Goal: Transaction & Acquisition: Book appointment/travel/reservation

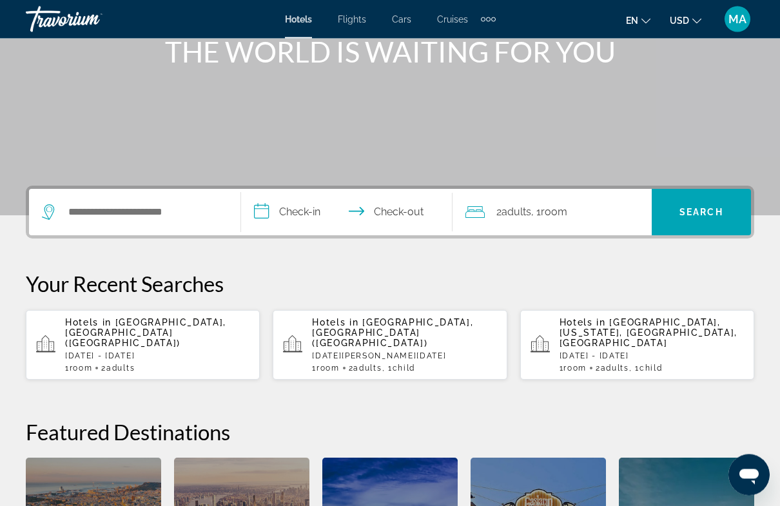
click at [204, 352] on p "[DATE] - [DATE]" at bounding box center [157, 356] width 184 height 9
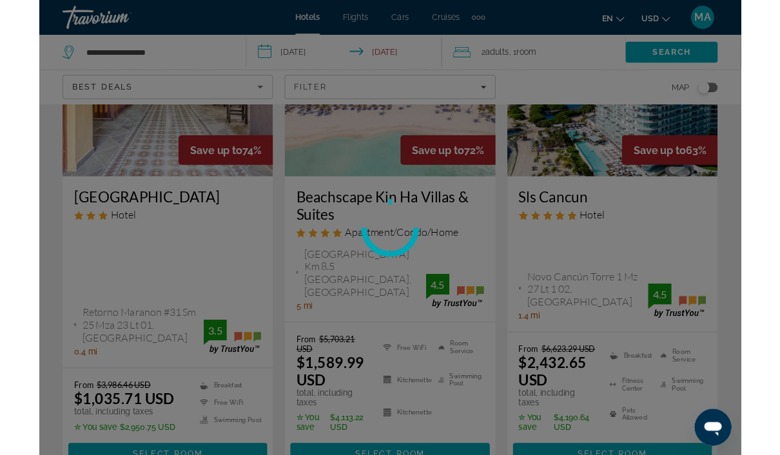
scroll to position [30, 0]
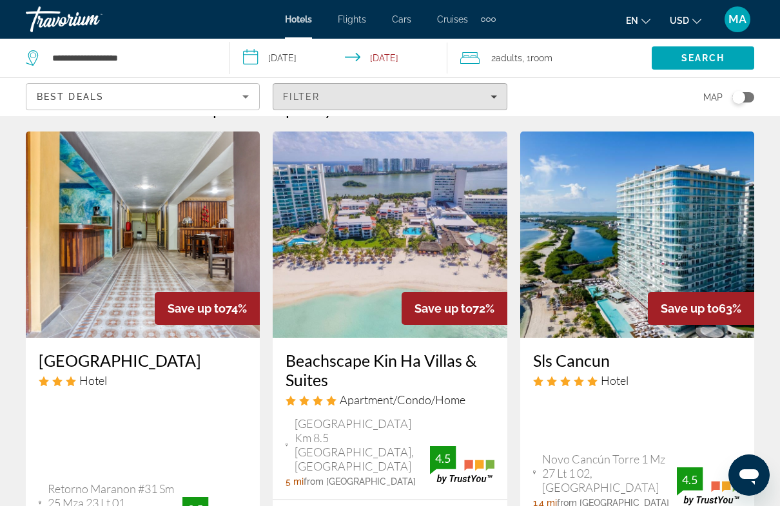
click at [355, 93] on div "Filter" at bounding box center [389, 97] width 213 height 10
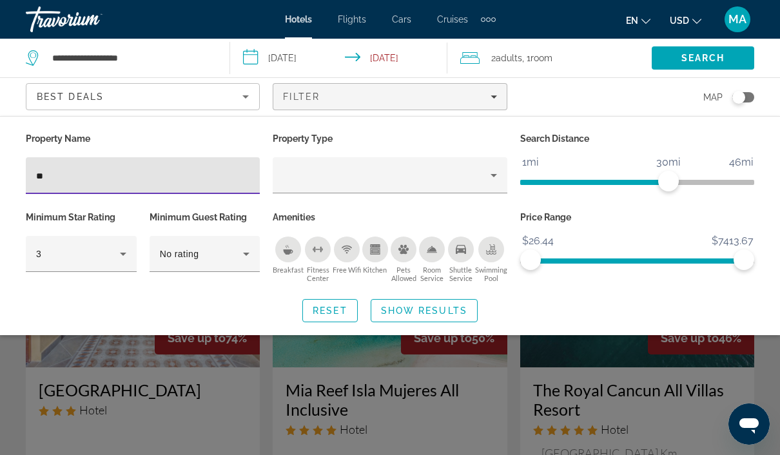
type input "***"
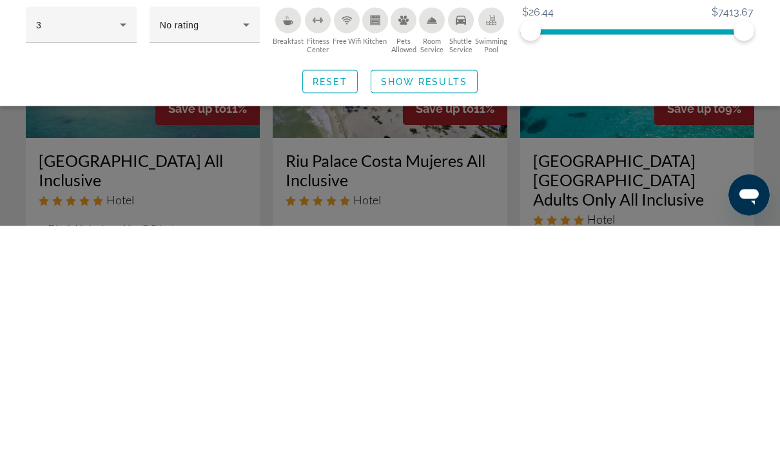
click at [469, 295] on span "Search widget" at bounding box center [424, 310] width 106 height 31
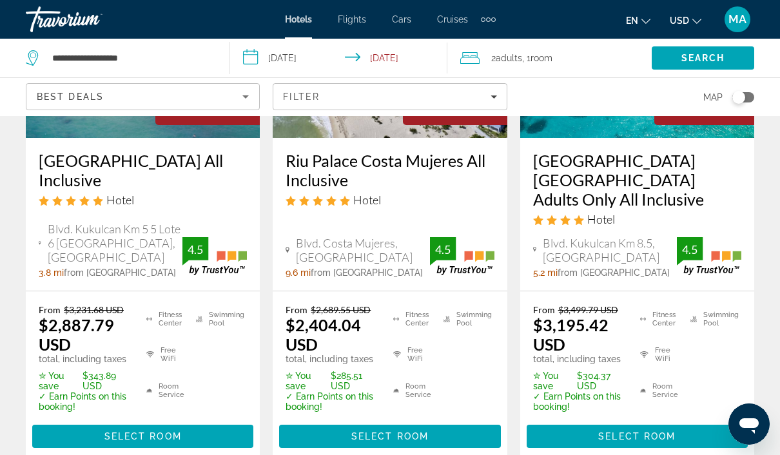
click at [514, 58] on span "Adults" at bounding box center [509, 58] width 26 height 10
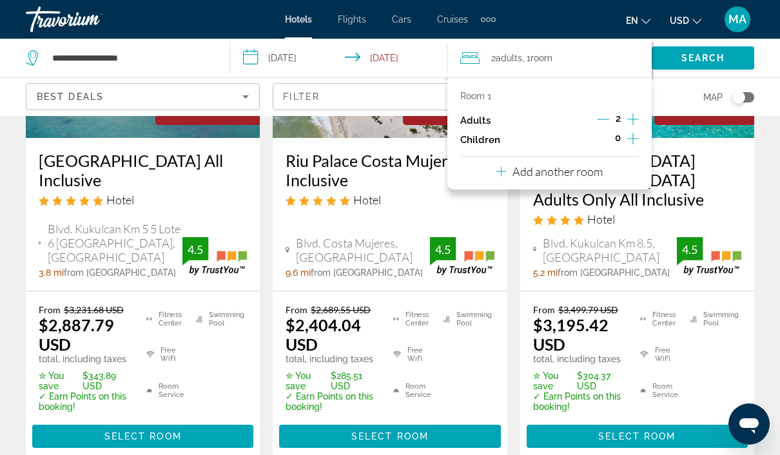
click at [638, 131] on icon "Increment children" at bounding box center [633, 138] width 12 height 15
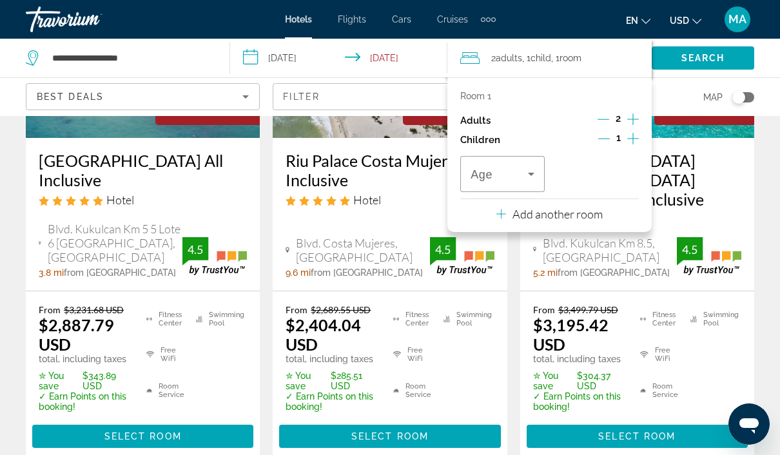
click at [514, 166] on span "Travelers: 2 adults, 1 child" at bounding box center [498, 173] width 57 height 15
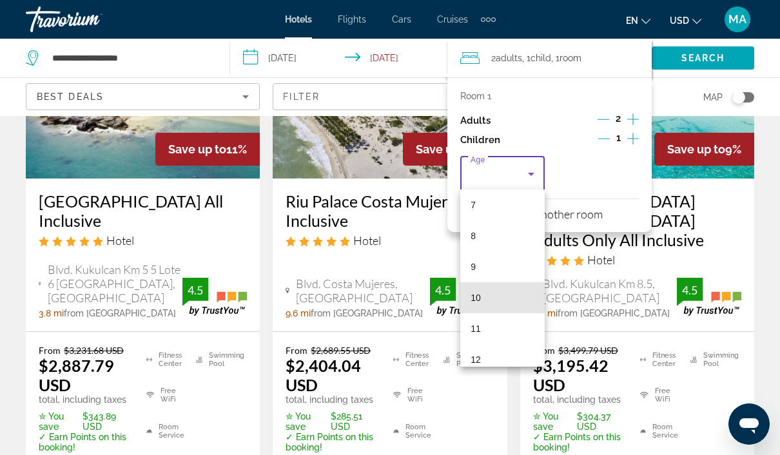
scroll to position [217, 0]
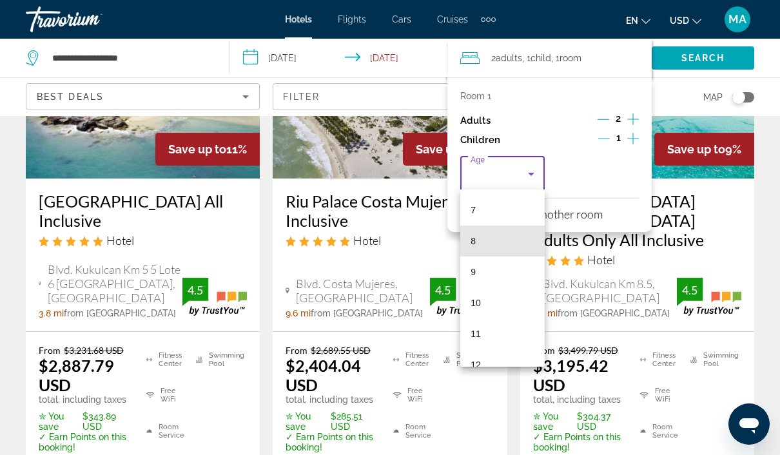
click at [501, 237] on mat-option "8" at bounding box center [502, 241] width 84 height 31
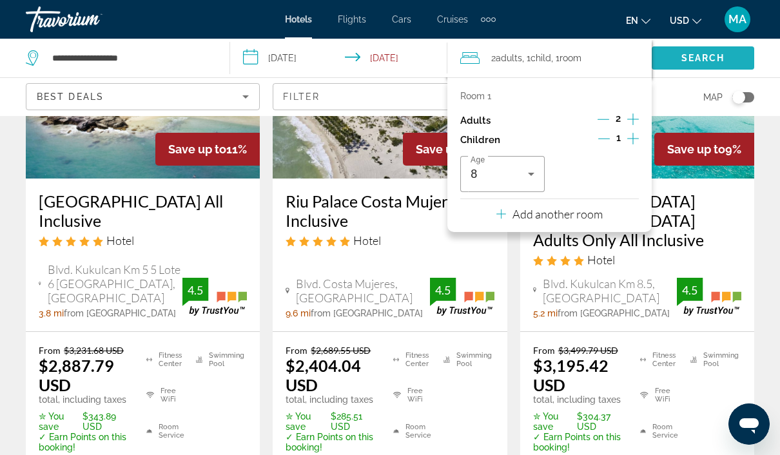
click at [689, 68] on span "Search" at bounding box center [703, 58] width 102 height 31
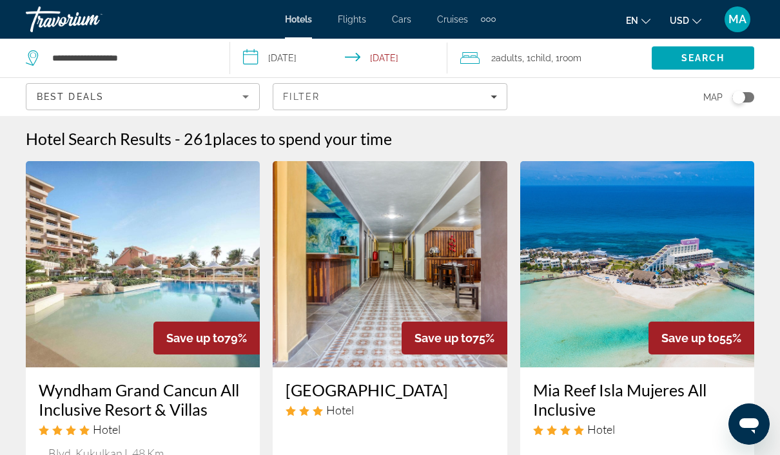
click at [432, 98] on div "Filter" at bounding box center [389, 97] width 213 height 10
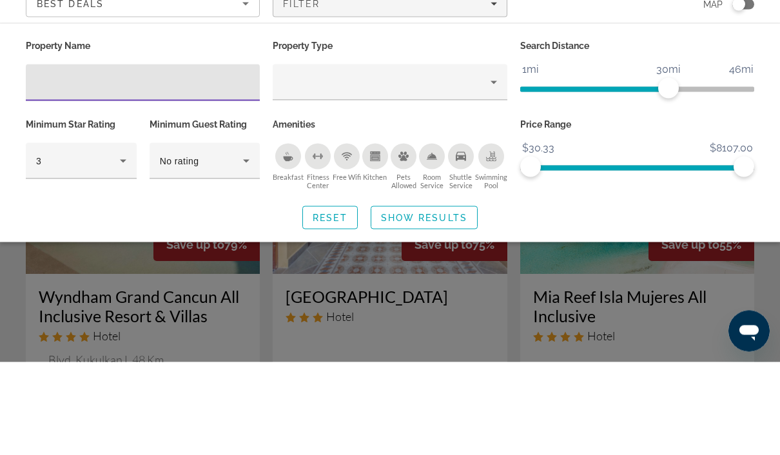
click at [202, 168] on input "Hotel Filters" at bounding box center [142, 175] width 213 height 15
type input "***"
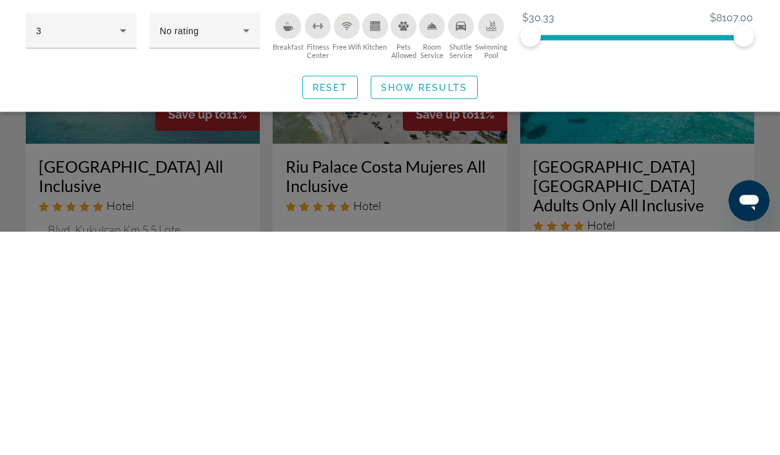
click at [454, 295] on span "Search widget" at bounding box center [424, 310] width 106 height 31
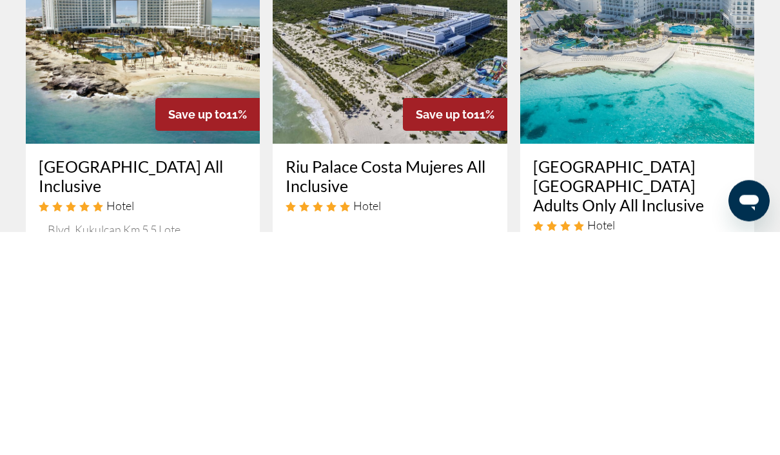
scroll to position [224, 0]
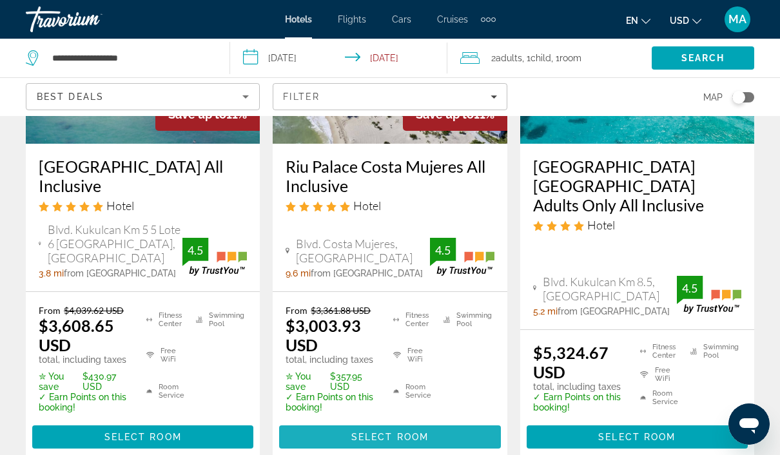
click at [372, 432] on span "Select Room" at bounding box center [389, 437] width 77 height 10
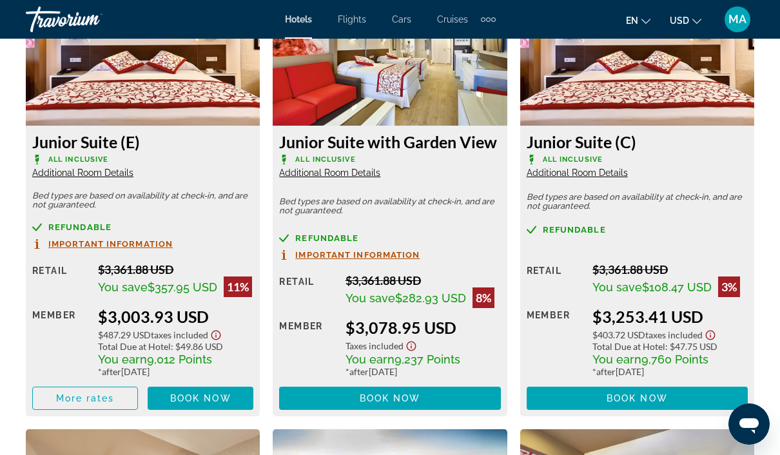
scroll to position [2082, 0]
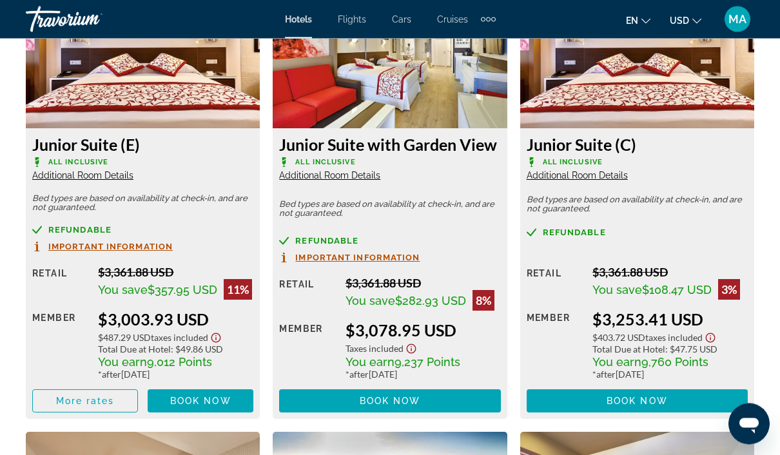
click at [401, 255] on span "Important Information" at bounding box center [357, 258] width 124 height 8
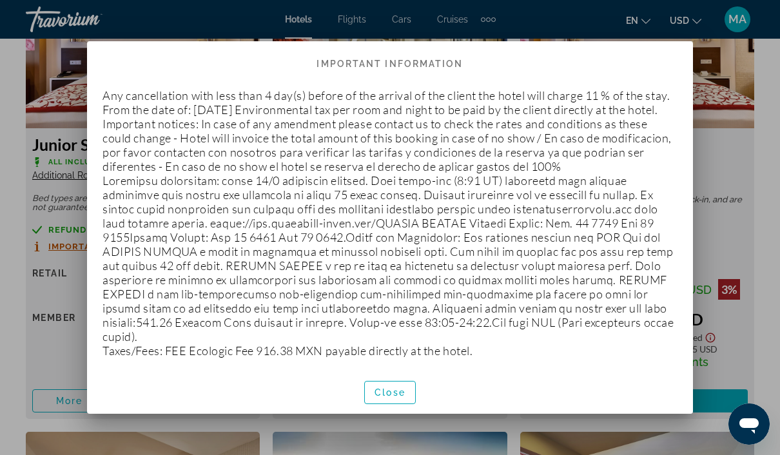
click at [734, 164] on div at bounding box center [390, 227] width 780 height 455
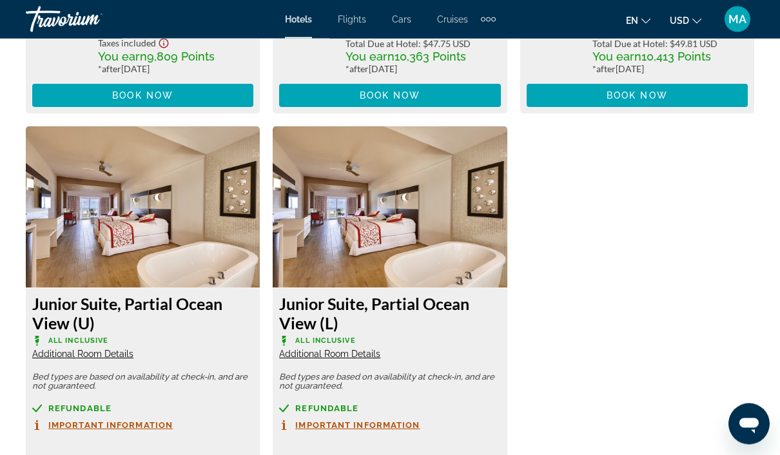
scroll to position [2861, 0]
